Goal: Check status: Check status

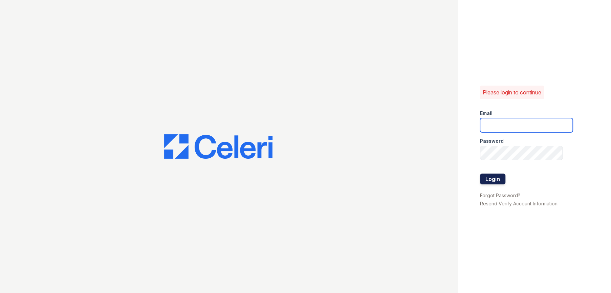
type input "renewbanburylake@trinity-pm.com"
click at [497, 180] on button "Login" at bounding box center [492, 179] width 25 height 11
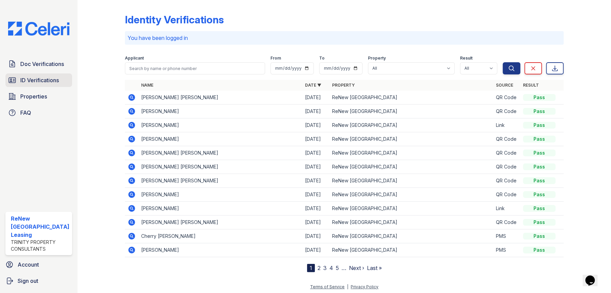
click at [44, 78] on span "ID Verifications" at bounding box center [39, 80] width 39 height 8
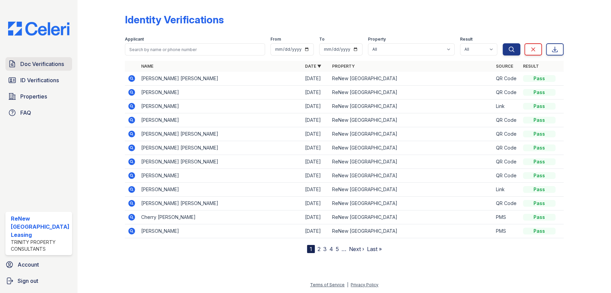
click at [48, 65] on span "Doc Verifications" at bounding box center [42, 64] width 44 height 8
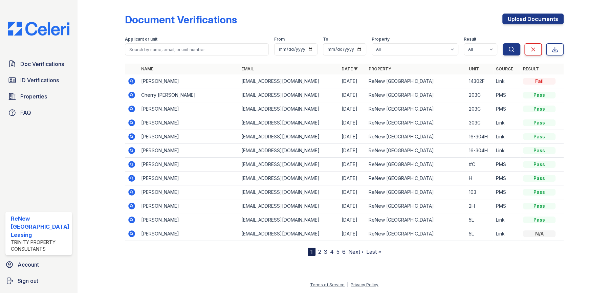
click at [130, 80] on icon at bounding box center [131, 81] width 2 height 2
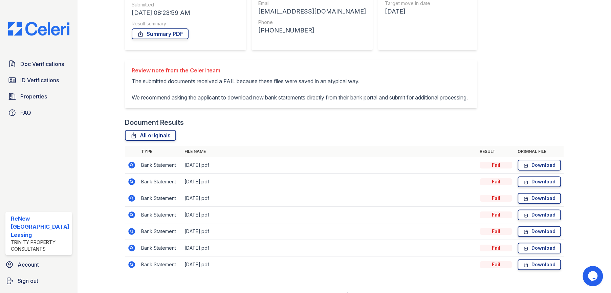
scroll to position [124, 0]
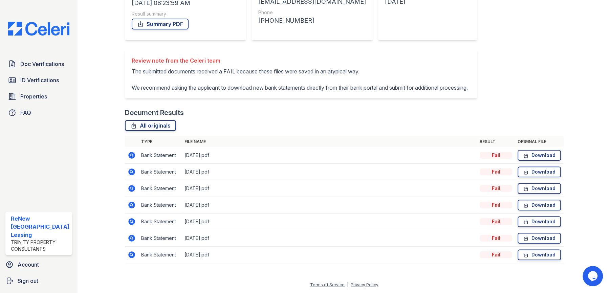
click at [130, 158] on icon at bounding box center [131, 155] width 7 height 7
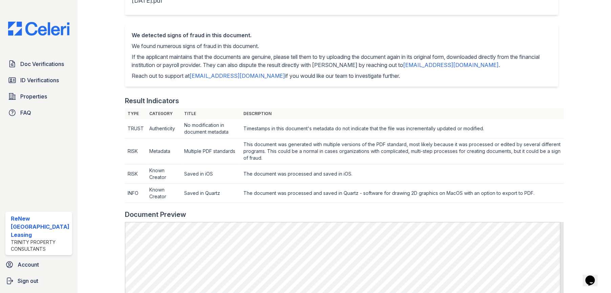
scroll to position [102, 0]
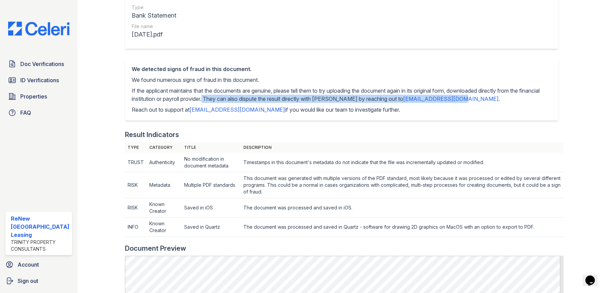
drag, startPoint x: 462, startPoint y: 91, endPoint x: 225, endPoint y: 100, distance: 237.3
click at [225, 100] on p "If the applicant maintains that the documents are genuine, please tell them to …" at bounding box center [342, 95] width 420 height 16
click at [226, 98] on p "If the applicant maintains that the documents are genuine, please tell them to …" at bounding box center [342, 95] width 420 height 16
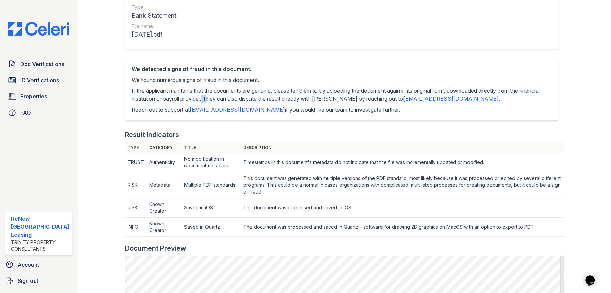
click at [226, 98] on p "If the applicant maintains that the documents are genuine, please tell them to …" at bounding box center [342, 95] width 420 height 16
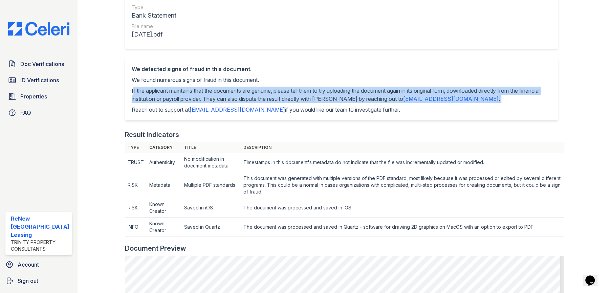
click at [226, 98] on p "If the applicant maintains that the documents are genuine, please tell them to …" at bounding box center [342, 95] width 420 height 16
click at [228, 98] on p "If the applicant maintains that the documents are genuine, please tell them to …" at bounding box center [342, 95] width 420 height 16
click at [226, 98] on p "If the applicant maintains that the documents are genuine, please tell them to …" at bounding box center [342, 95] width 420 height 16
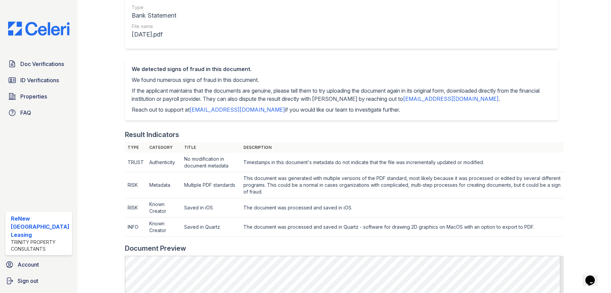
click at [347, 54] on div "Result Fail Type Bank Statement File name January2025.pdf" at bounding box center [344, 16] width 439 height 84
click at [30, 64] on span "Doc Verifications" at bounding box center [42, 64] width 44 height 8
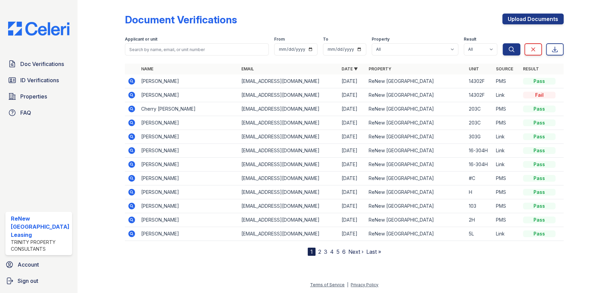
click at [132, 81] on icon at bounding box center [131, 81] width 7 height 7
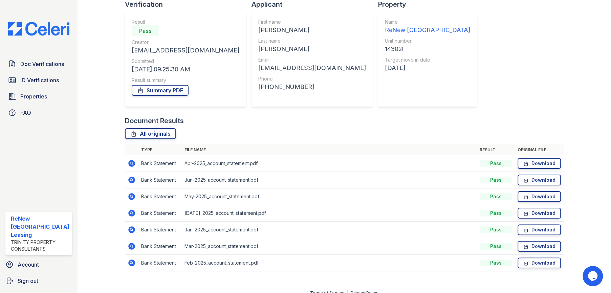
scroll to position [58, 0]
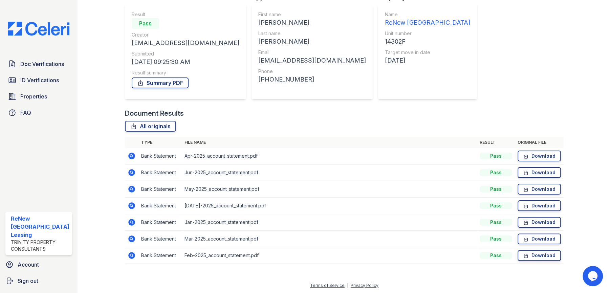
click at [130, 155] on icon at bounding box center [131, 156] width 2 height 2
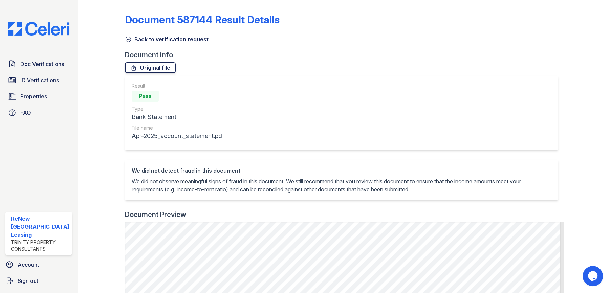
click at [157, 66] on link "Original file" at bounding box center [150, 67] width 51 height 11
click at [127, 37] on icon at bounding box center [128, 39] width 7 height 7
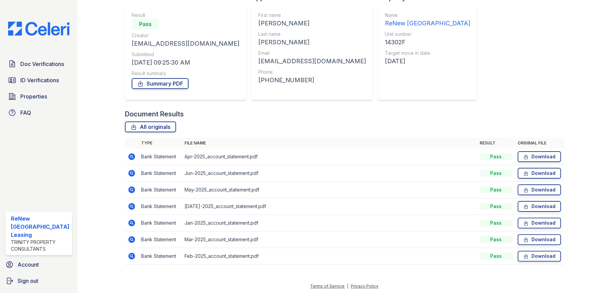
scroll to position [58, 0]
click at [130, 207] on icon at bounding box center [131, 206] width 7 height 7
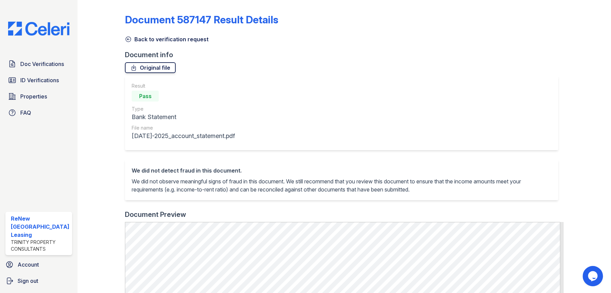
click at [142, 68] on link "Original file" at bounding box center [150, 67] width 51 height 11
click at [126, 42] on icon at bounding box center [128, 39] width 7 height 7
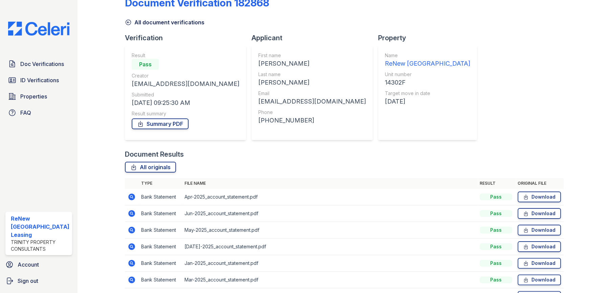
scroll to position [34, 0]
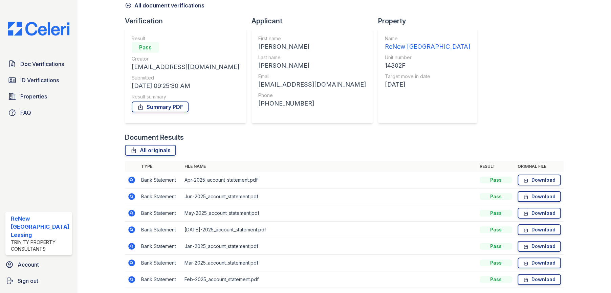
click at [130, 197] on icon at bounding box center [132, 197] width 8 height 8
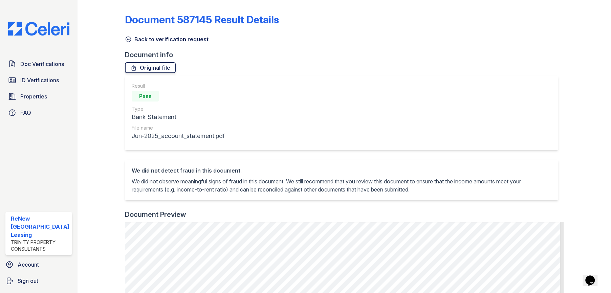
click at [145, 67] on link "Original file" at bounding box center [150, 67] width 51 height 11
click at [126, 38] on icon at bounding box center [128, 39] width 7 height 7
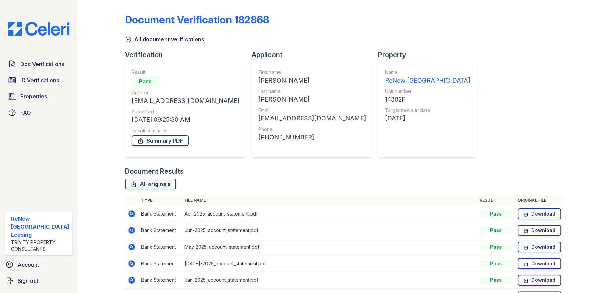
click at [131, 249] on icon at bounding box center [131, 247] width 7 height 7
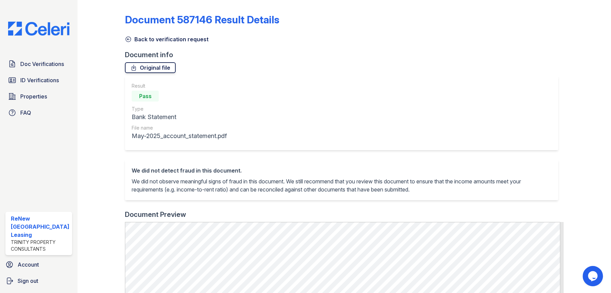
click at [168, 69] on link "Original file" at bounding box center [150, 67] width 51 height 11
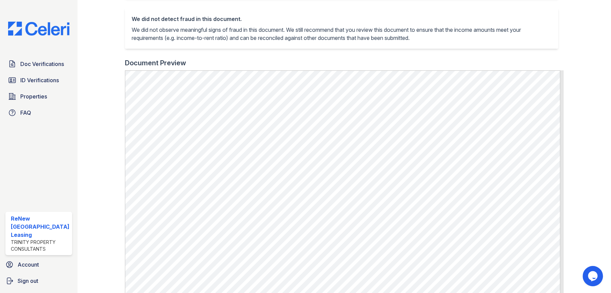
scroll to position [169, 0]
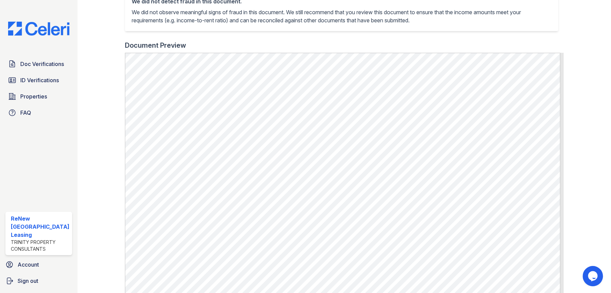
click at [579, 117] on div at bounding box center [582, 89] width 37 height 513
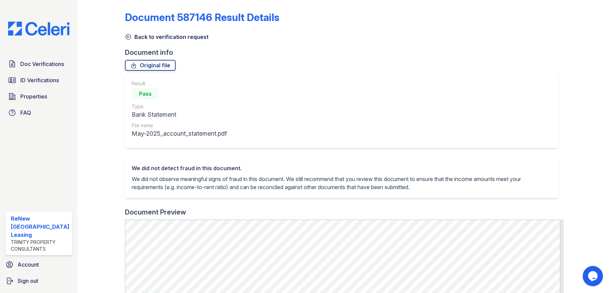
scroll to position [0, 0]
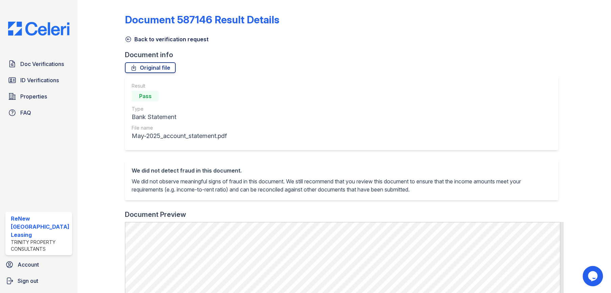
click at [126, 37] on icon at bounding box center [128, 39] width 7 height 7
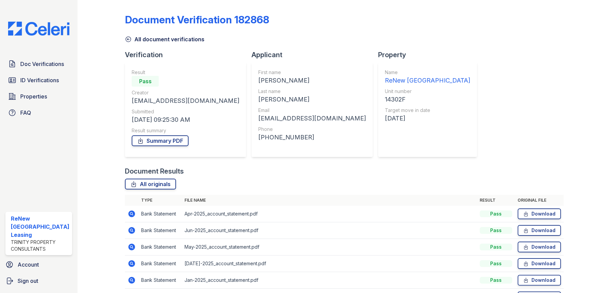
click at [131, 229] on icon at bounding box center [131, 230] width 7 height 7
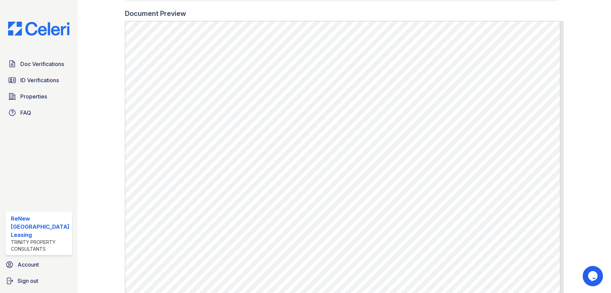
scroll to position [203, 0]
click at [578, 83] on div at bounding box center [582, 55] width 37 height 513
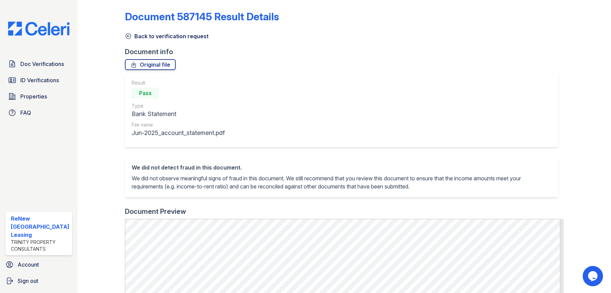
scroll to position [0, 0]
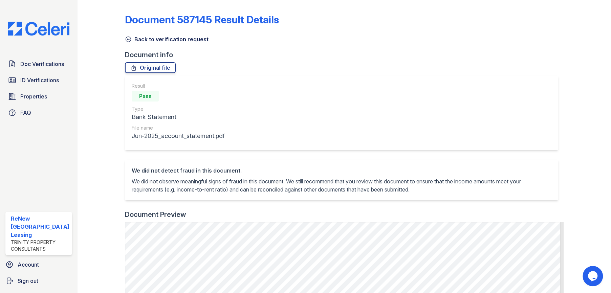
click at [127, 40] on icon at bounding box center [128, 39] width 7 height 7
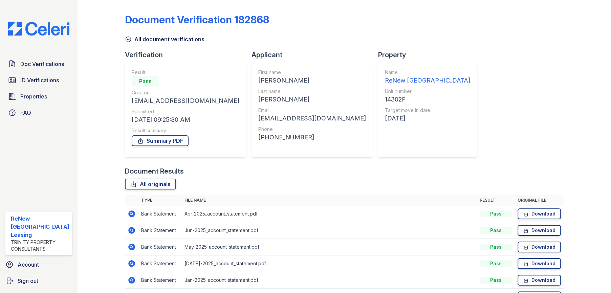
click at [130, 262] on icon at bounding box center [132, 264] width 8 height 8
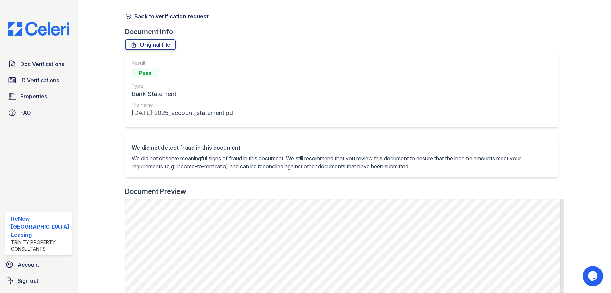
scroll to position [68, 0]
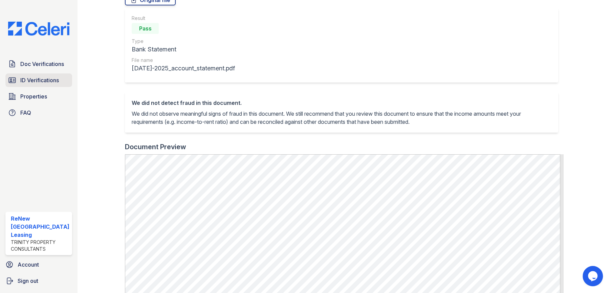
click at [42, 81] on span "ID Verifications" at bounding box center [39, 80] width 39 height 8
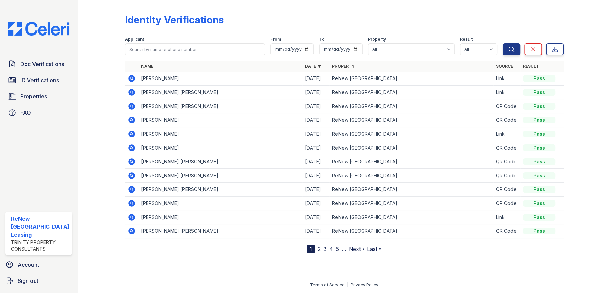
click at [129, 77] on icon at bounding box center [131, 78] width 7 height 7
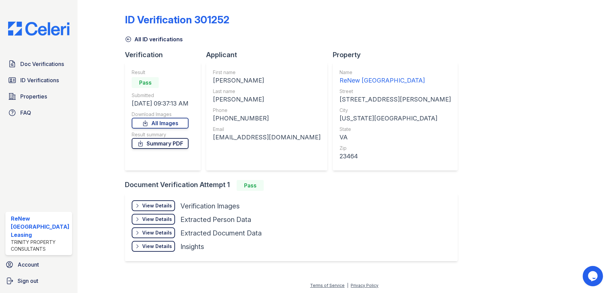
click at [166, 141] on link "Summary PDF" at bounding box center [160, 143] width 57 height 11
click at [162, 204] on div "View Details" at bounding box center [157, 206] width 30 height 7
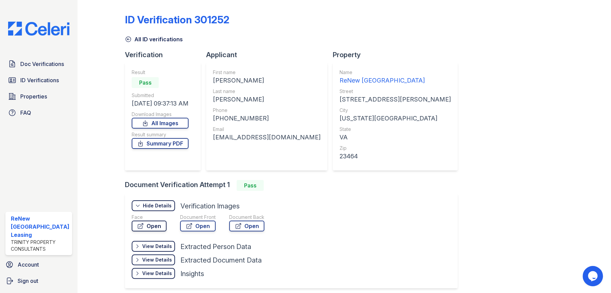
click at [157, 225] on link "Open" at bounding box center [149, 226] width 35 height 11
click at [199, 230] on link "Open" at bounding box center [198, 226] width 36 height 11
click at [246, 225] on link "Open" at bounding box center [246, 226] width 35 height 11
click at [51, 79] on span "ID Verifications" at bounding box center [39, 80] width 39 height 8
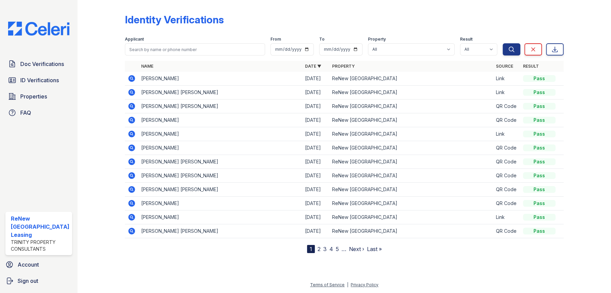
click at [131, 92] on icon at bounding box center [131, 92] width 2 height 2
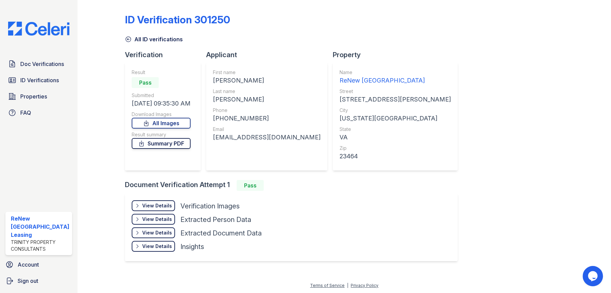
click at [177, 145] on link "Summary PDF" at bounding box center [161, 143] width 59 height 11
click at [163, 206] on div "View Details" at bounding box center [157, 206] width 30 height 7
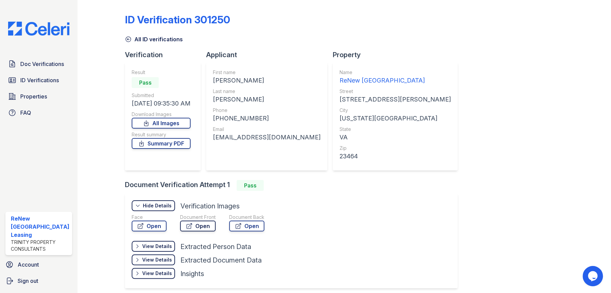
click at [192, 226] on link "Open" at bounding box center [198, 226] width 36 height 11
click at [237, 227] on icon at bounding box center [238, 226] width 7 height 7
